Goal: Check status: Check status

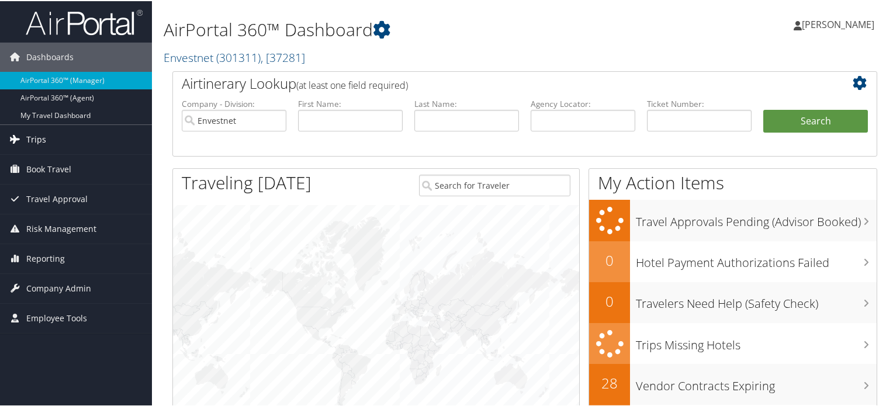
click at [28, 140] on span "Trips" at bounding box center [36, 138] width 20 height 29
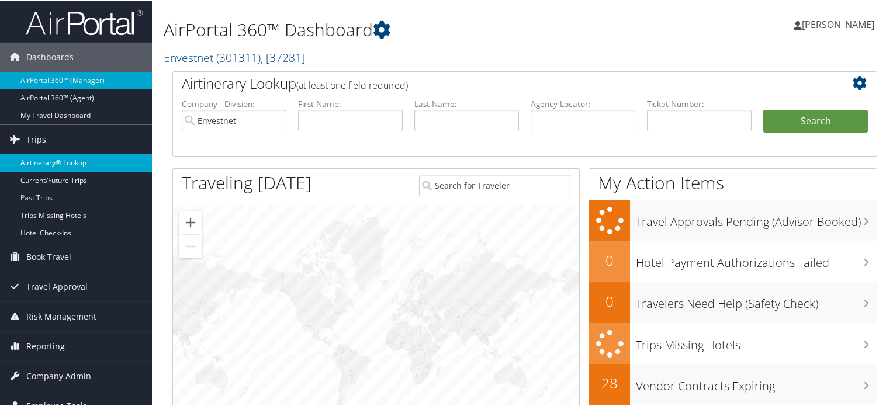
click at [39, 156] on link "Airtinerary® Lookup" at bounding box center [76, 162] width 152 height 18
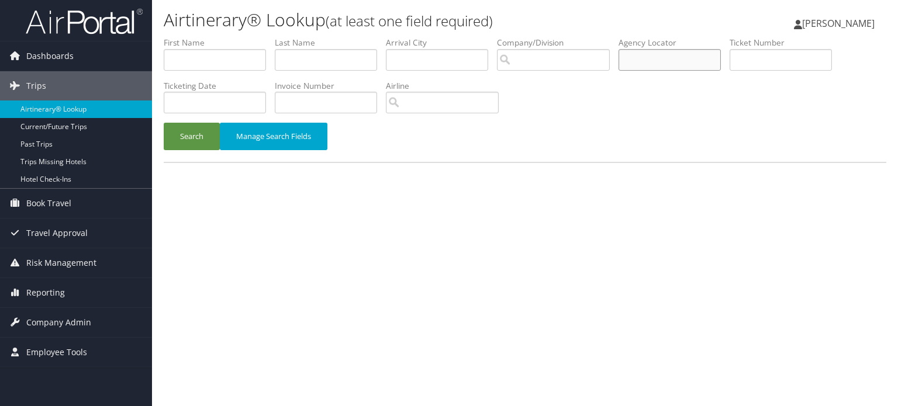
click at [694, 63] on input "text" at bounding box center [669, 60] width 102 height 22
paste input "NCEAVX"
type input "NCEAVX"
click at [38, 289] on span "Reporting" at bounding box center [45, 292] width 39 height 29
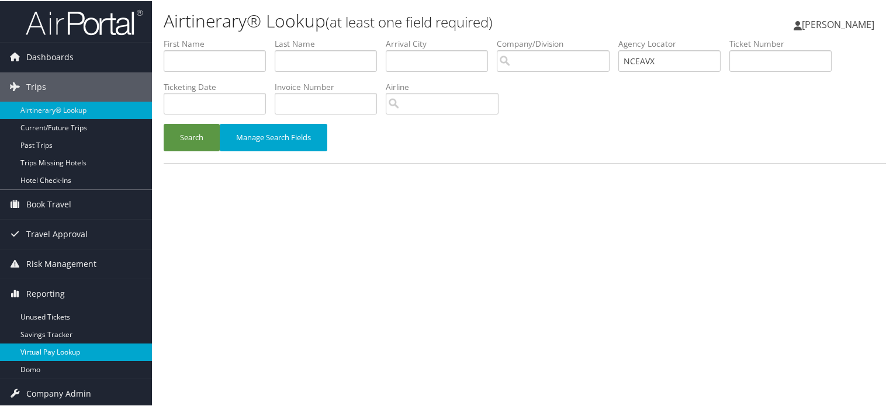
click at [81, 351] on link "Virtual Pay Lookup" at bounding box center [76, 351] width 152 height 18
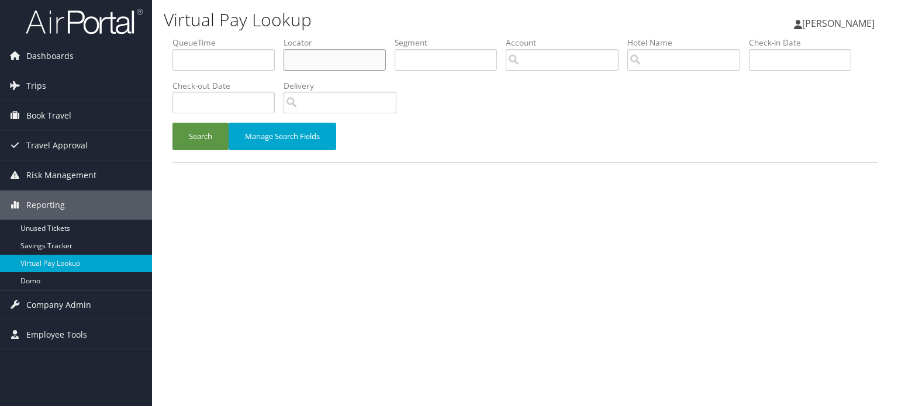
click at [349, 56] on input "text" at bounding box center [334, 60] width 102 height 22
paste input "NCEAVX"
type input "NCEAVX"
click at [189, 140] on button "Search" at bounding box center [200, 136] width 56 height 27
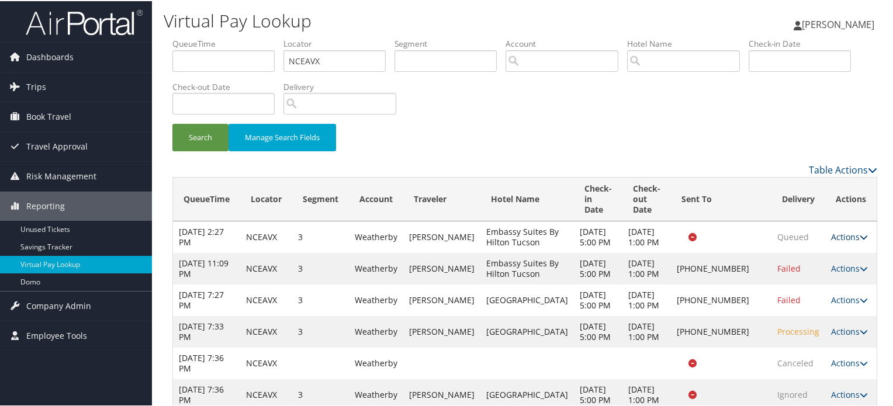
click at [844, 241] on link "Actions" at bounding box center [849, 235] width 37 height 11
click at [638, 137] on div "Search Manage Search Fields" at bounding box center [525, 142] width 722 height 39
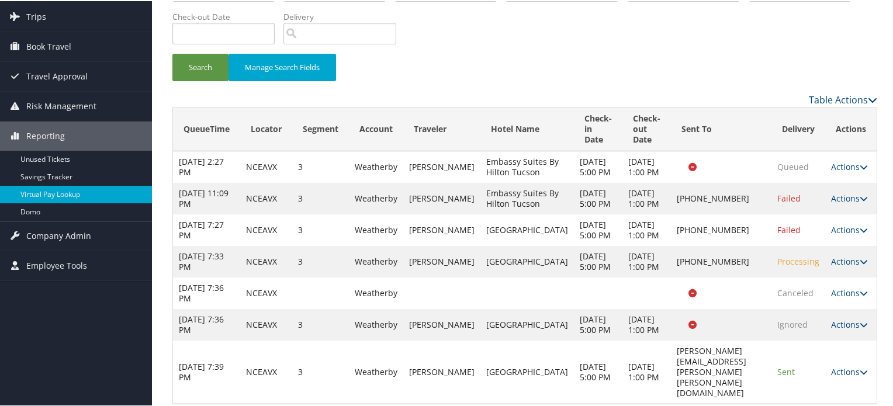
scroll to position [139, 0]
